Goal: Book appointment/travel/reservation

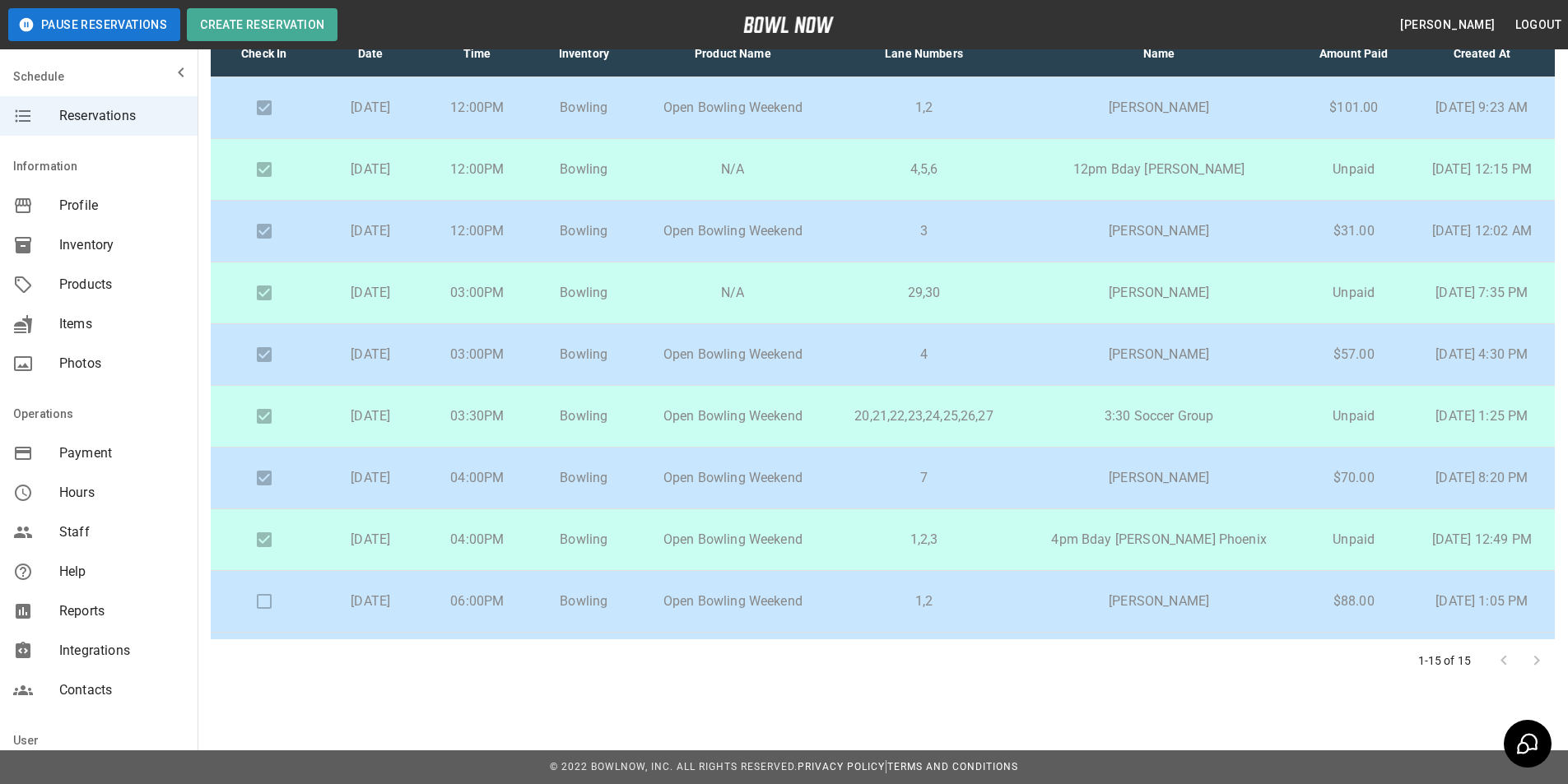
scroll to position [364, 0]
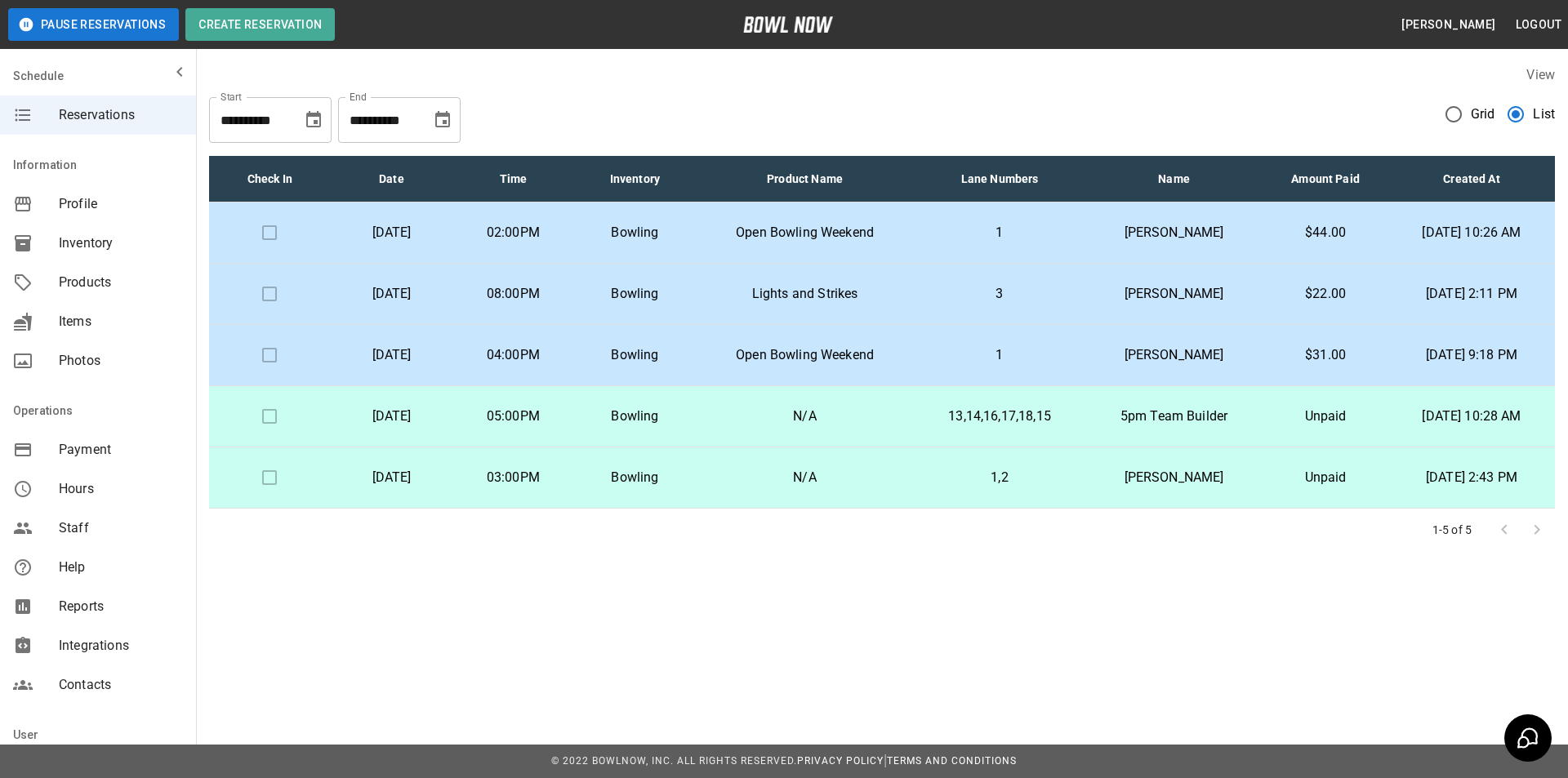
click at [446, 116] on icon "Choose date, selected date is Oct 14, 2025" at bounding box center [442, 119] width 15 height 16
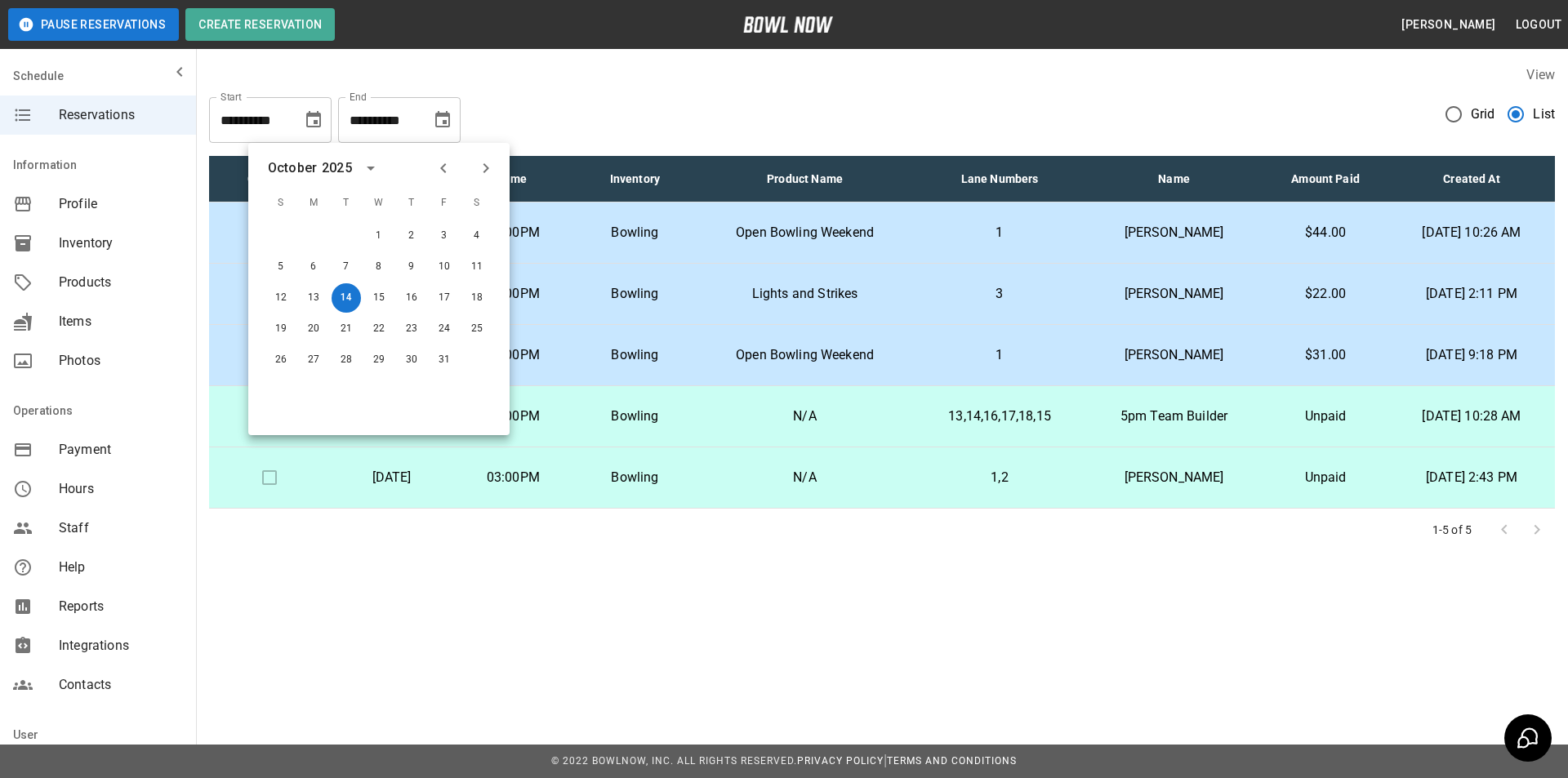
click at [440, 167] on icon "Previous month" at bounding box center [444, 168] width 20 height 20
click at [269, 297] on button "14" at bounding box center [281, 298] width 29 height 29
type input "**********"
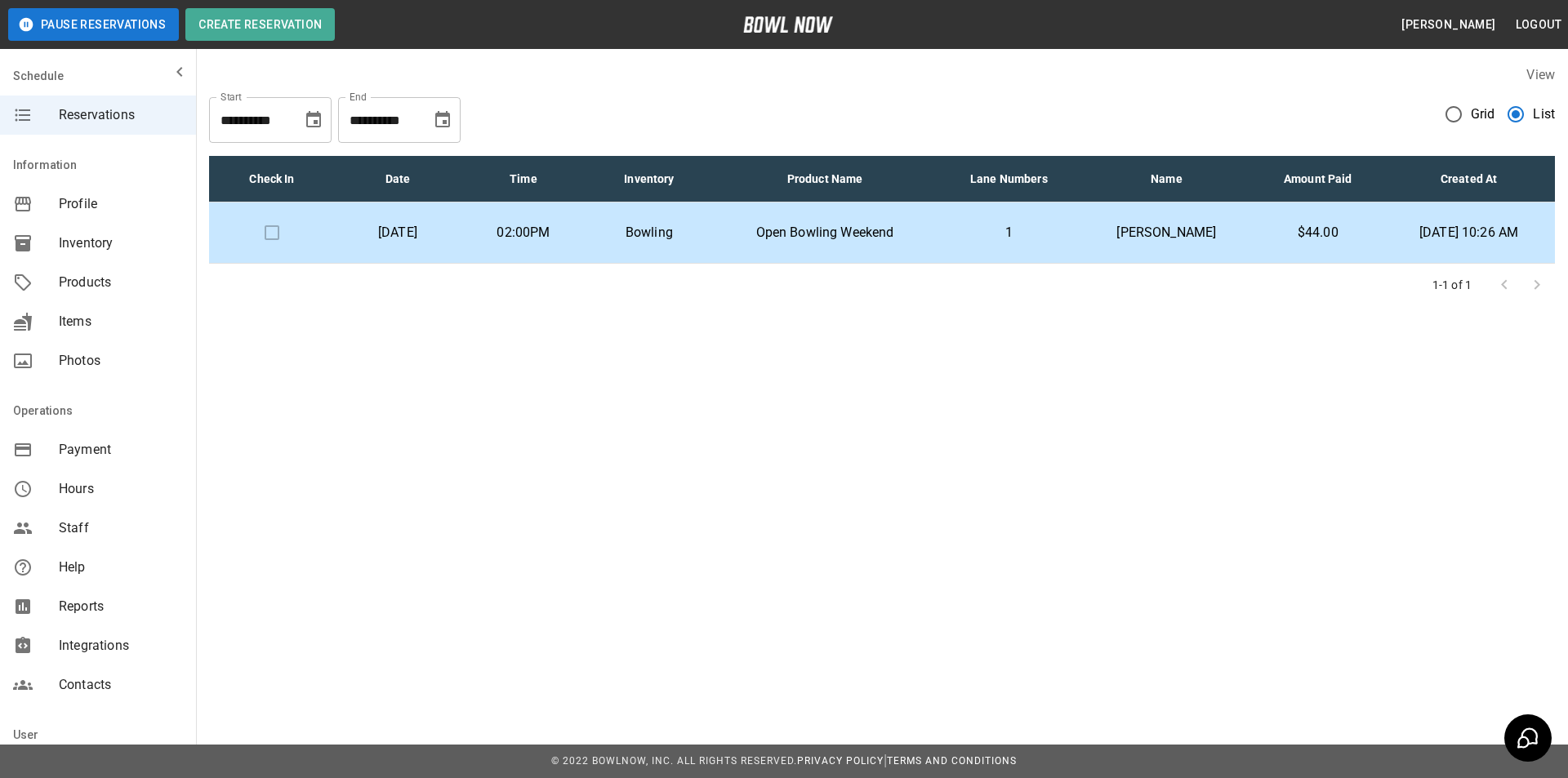
click at [699, 228] on p "Bowling" at bounding box center [649, 233] width 99 height 20
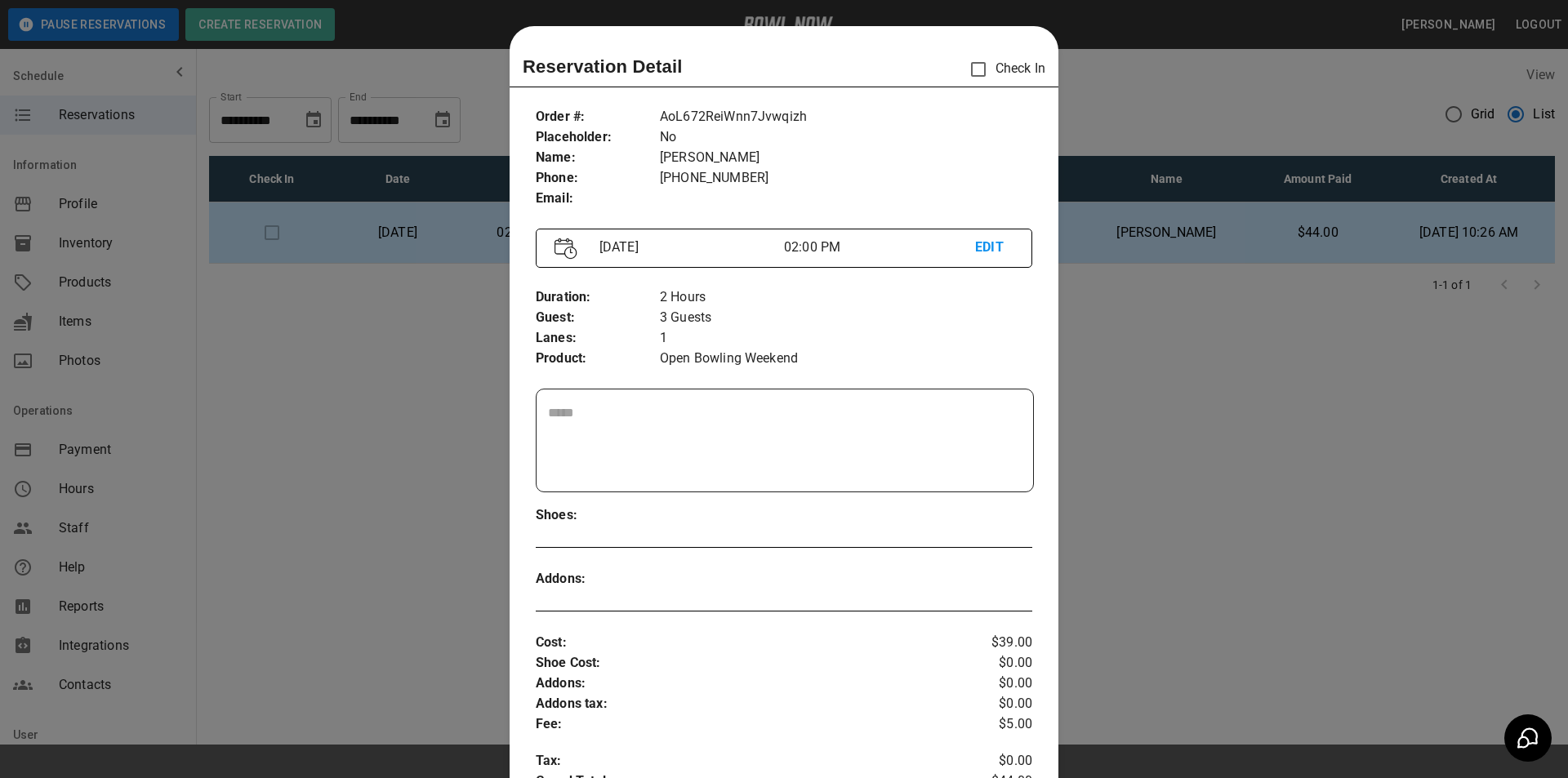
scroll to position [26, 0]
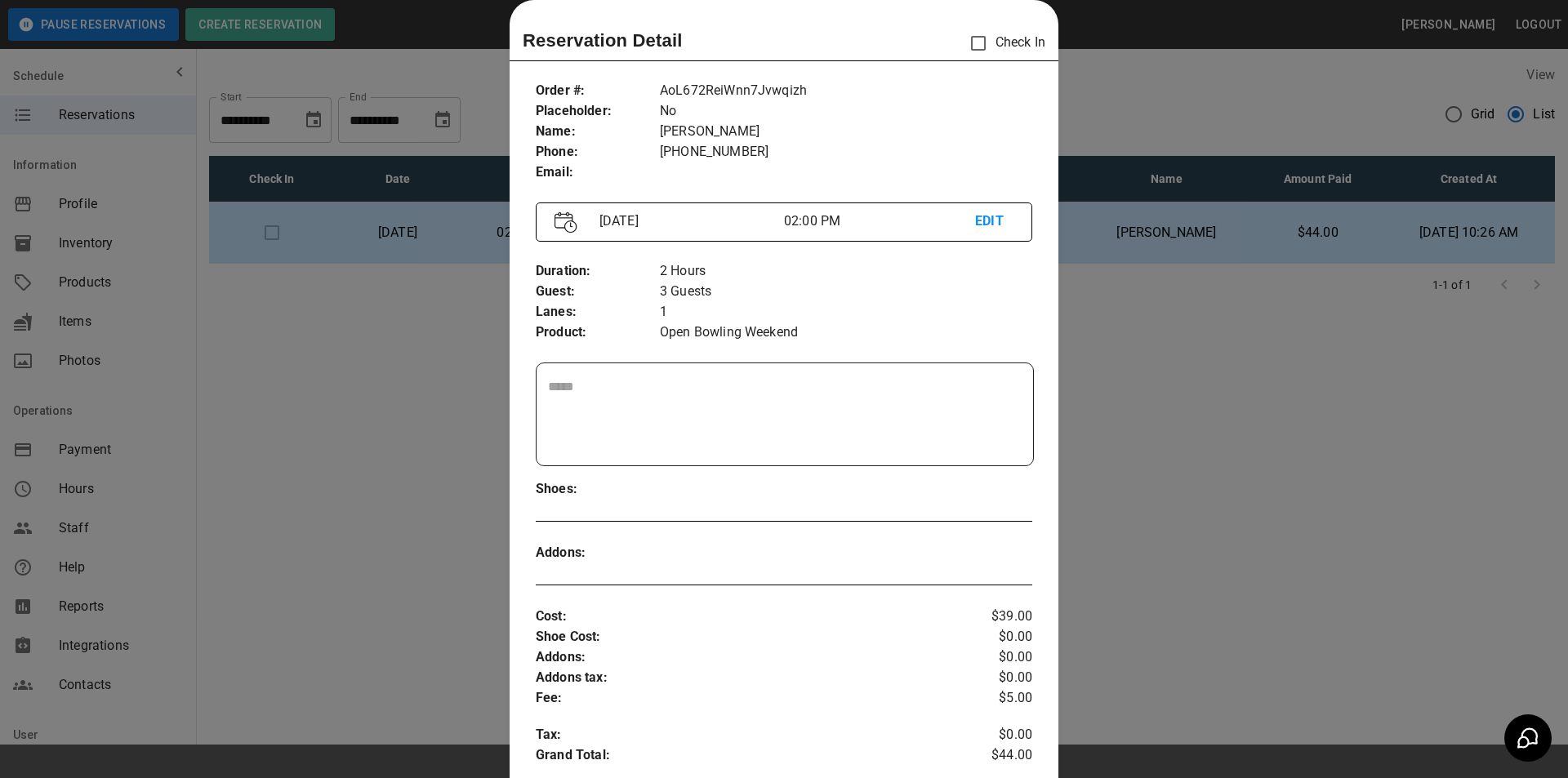
click at [1262, 134] on div at bounding box center [784, 389] width 1568 height 778
